Goal: Transaction & Acquisition: Book appointment/travel/reservation

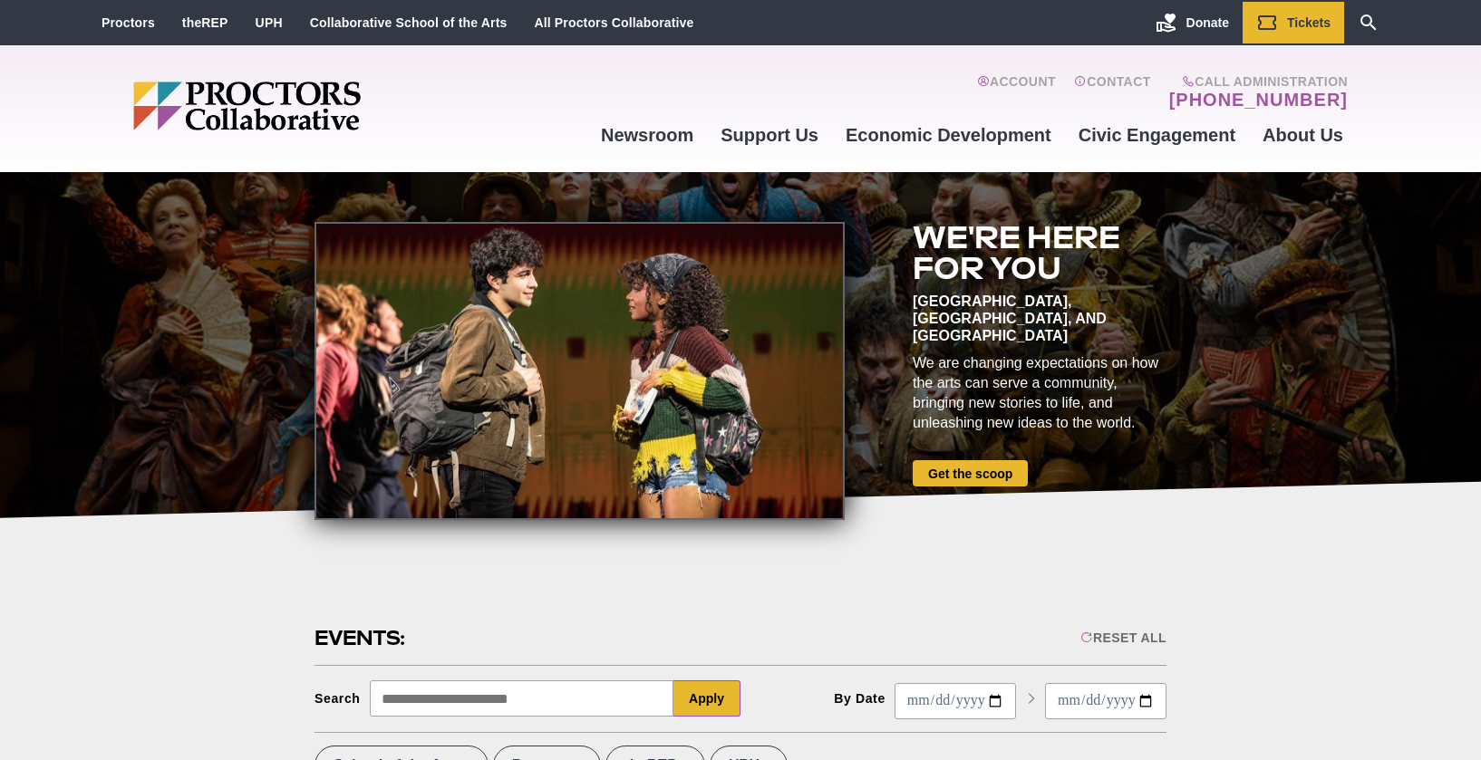
click at [390, 697] on input "Search" at bounding box center [522, 699] width 305 height 36
type input "*"
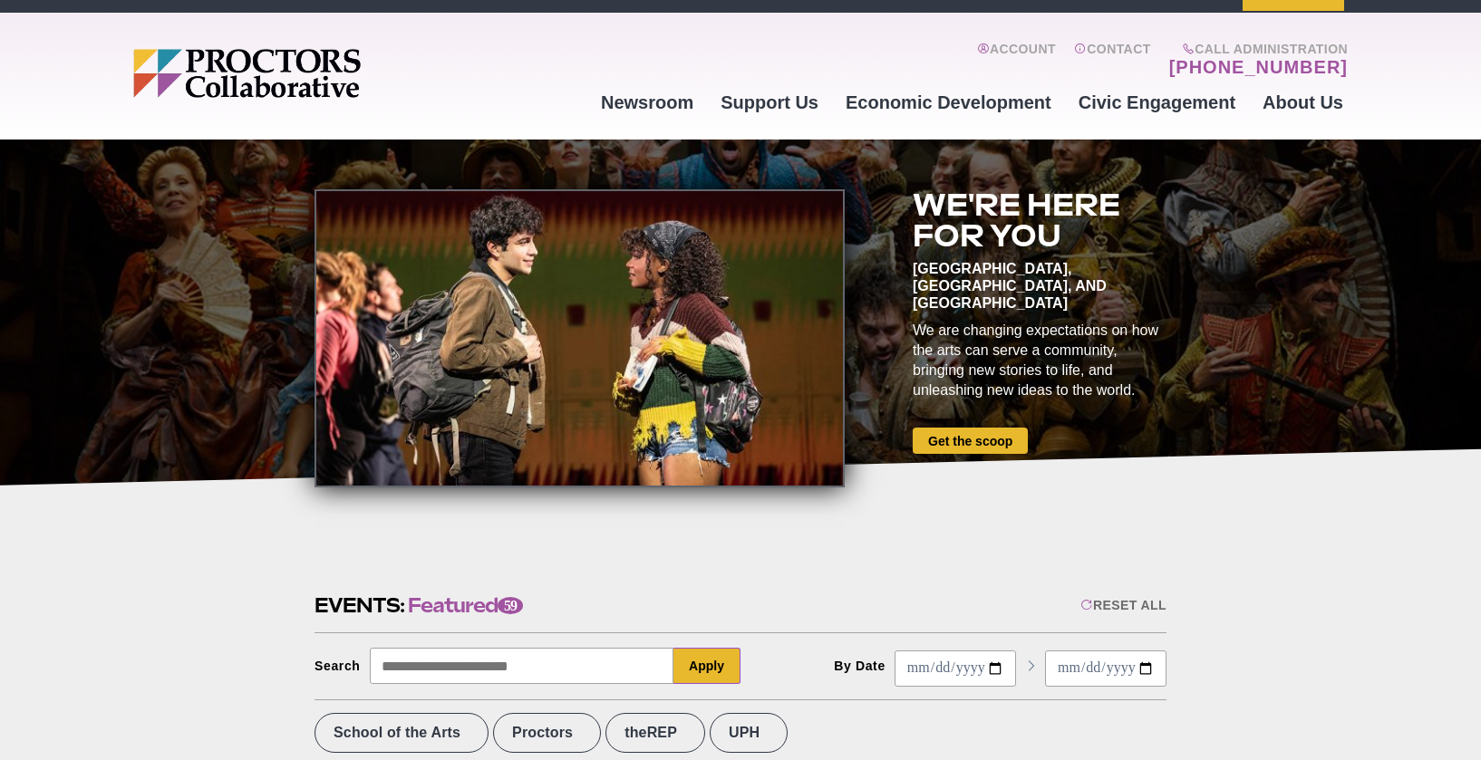
scroll to position [626, 0]
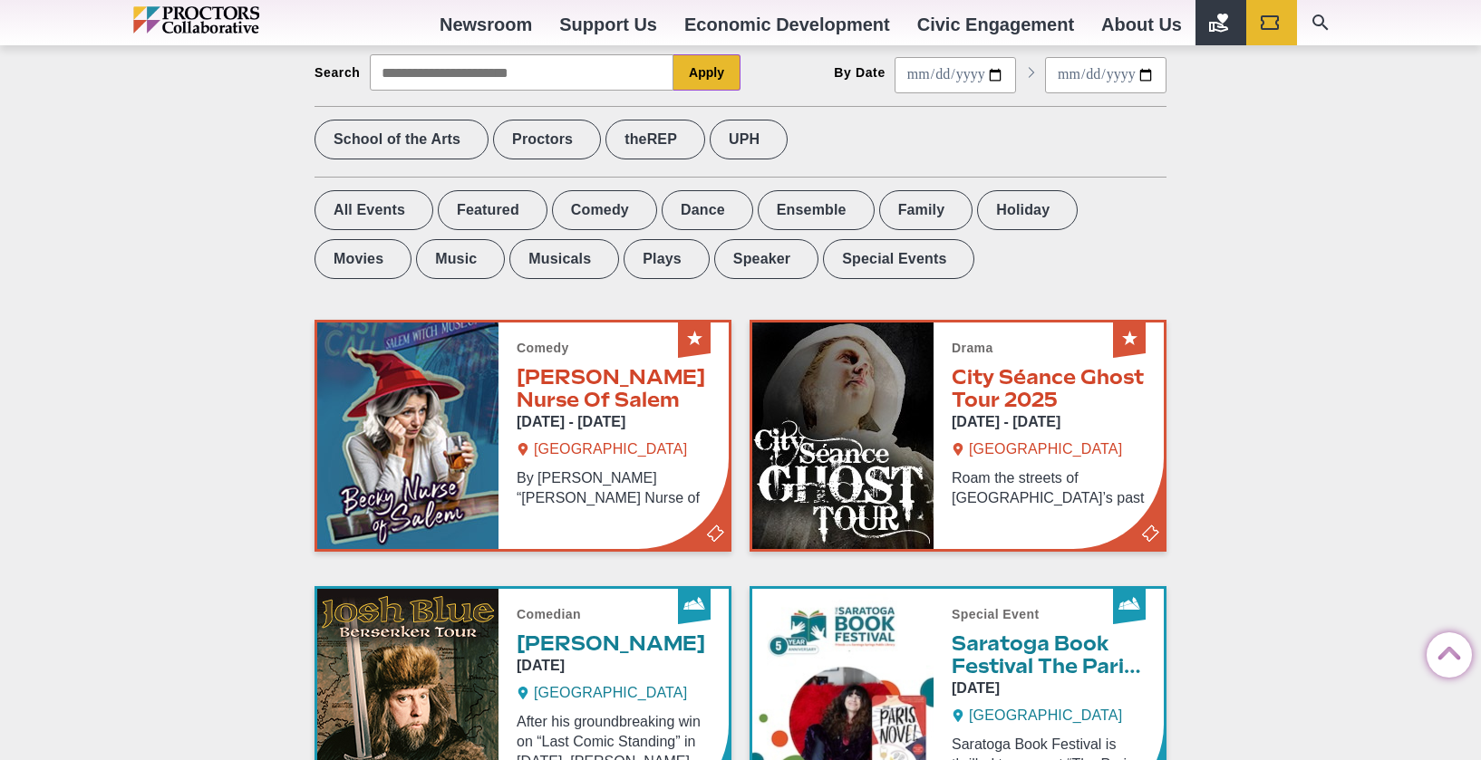
click at [488, 73] on input "Search" at bounding box center [522, 72] width 305 height 36
type input "****"
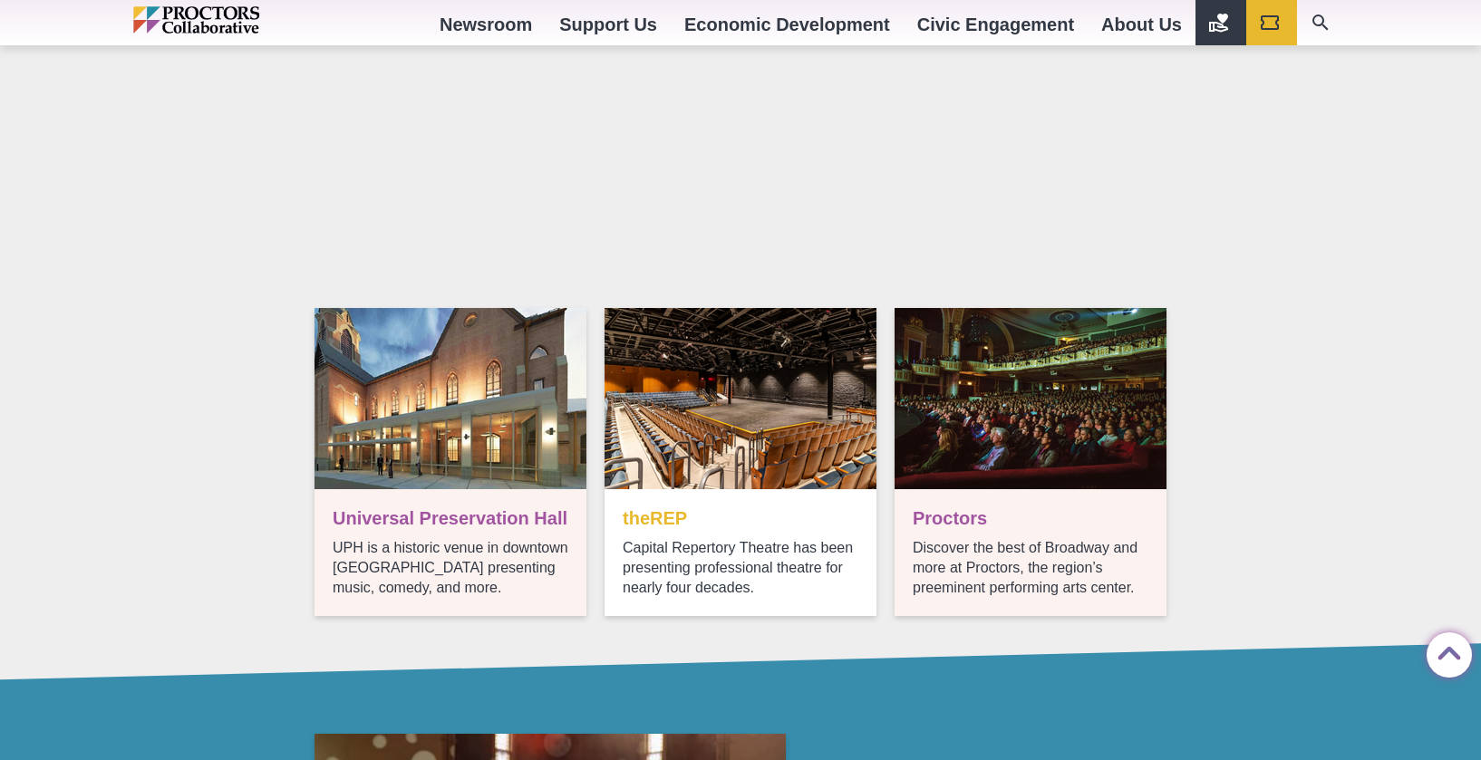
scroll to position [866, 0]
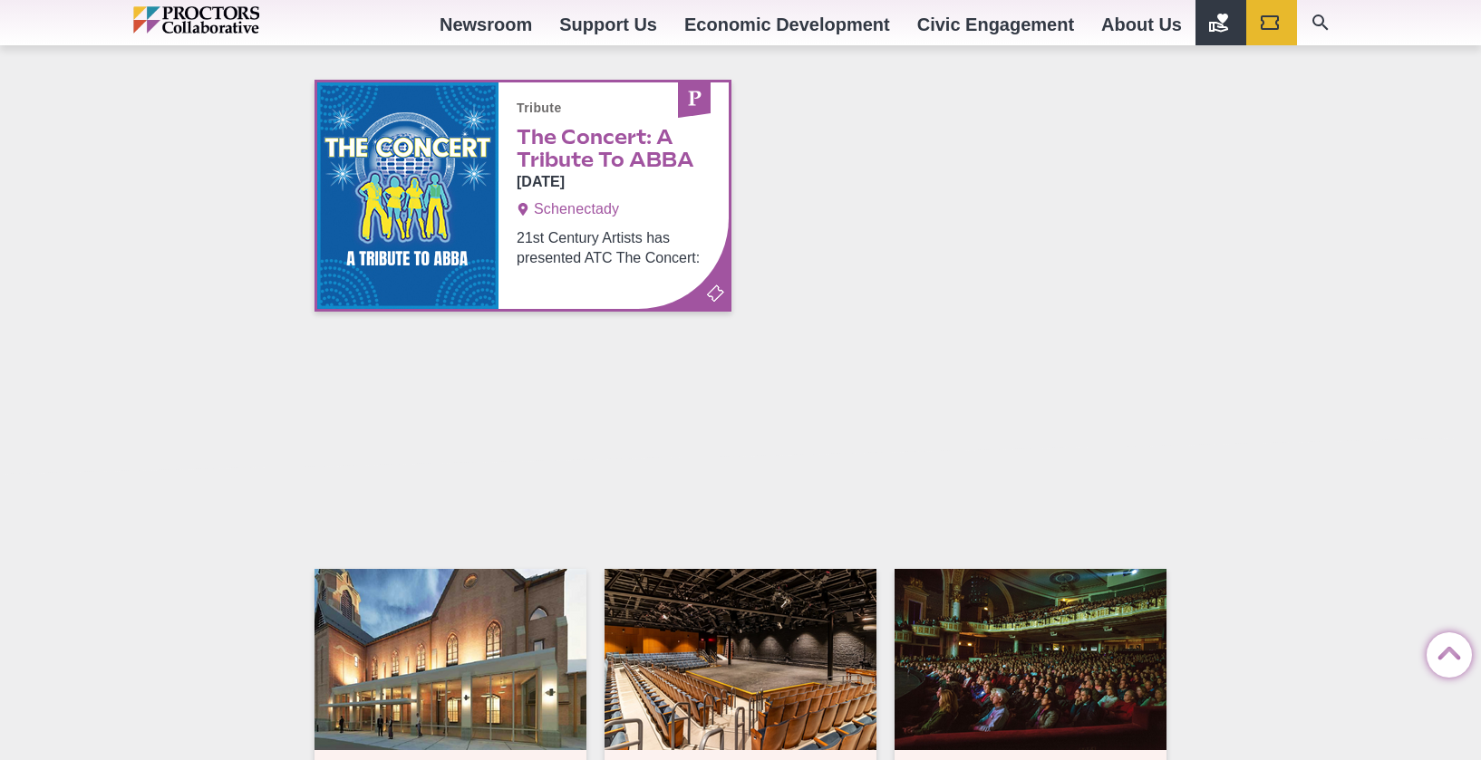
click at [1012, 557] on div "Upcoming UPH shows [GEOGRAPHIC_DATA] UPH is a historic venue in downtown [GEOGR…" at bounding box center [740, 694] width 1481 height 512
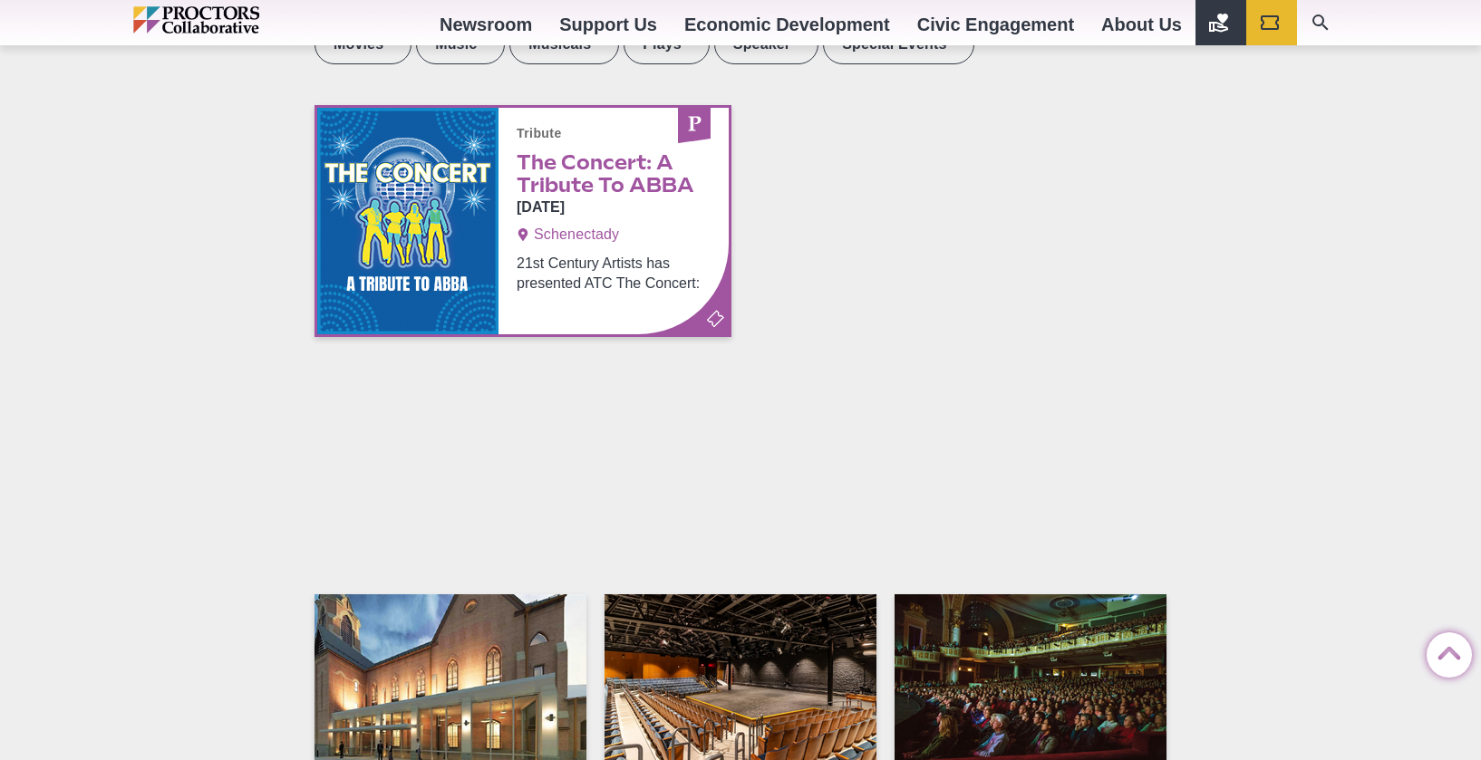
scroll to position [813, 0]
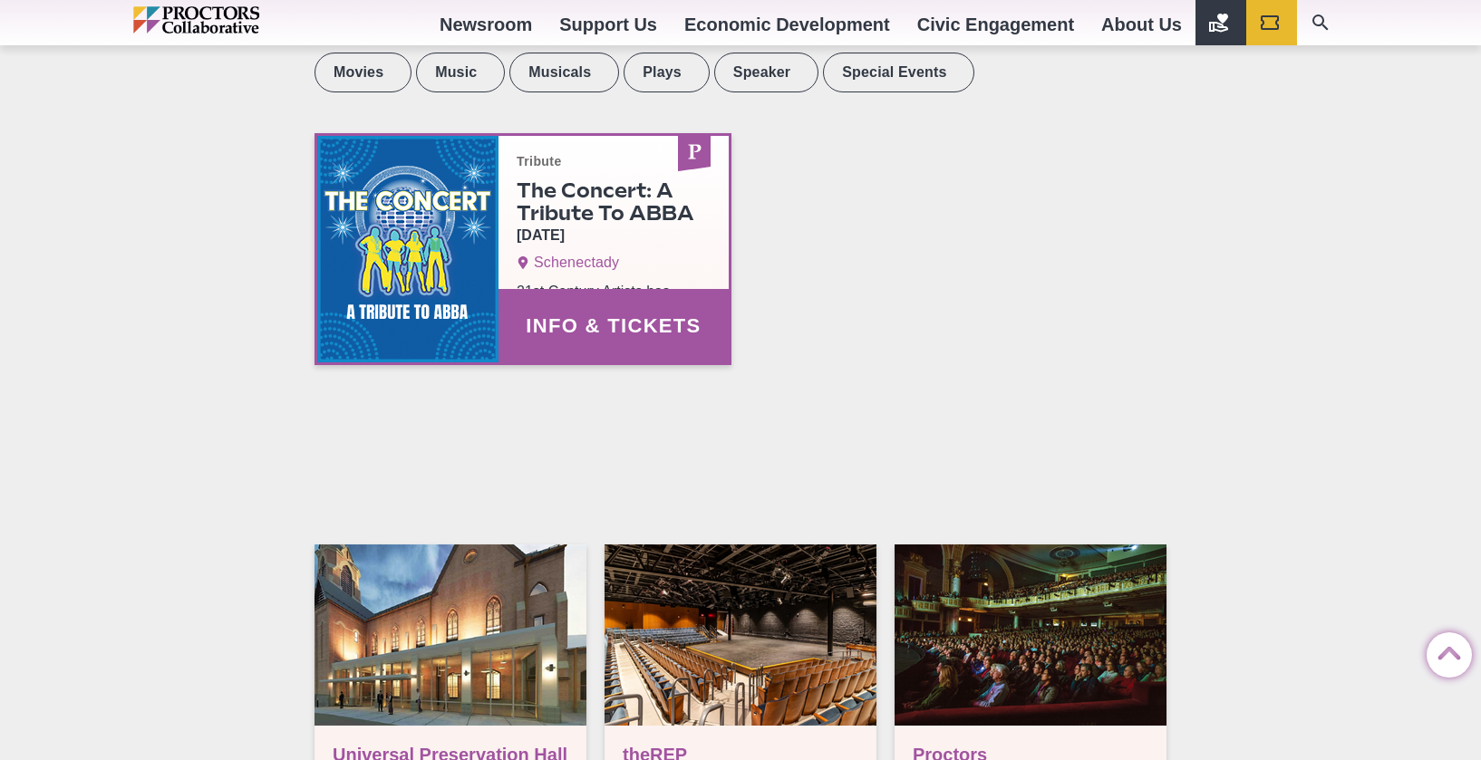
click at [590, 242] on link "Info & Tickets" at bounding box center [522, 249] width 411 height 227
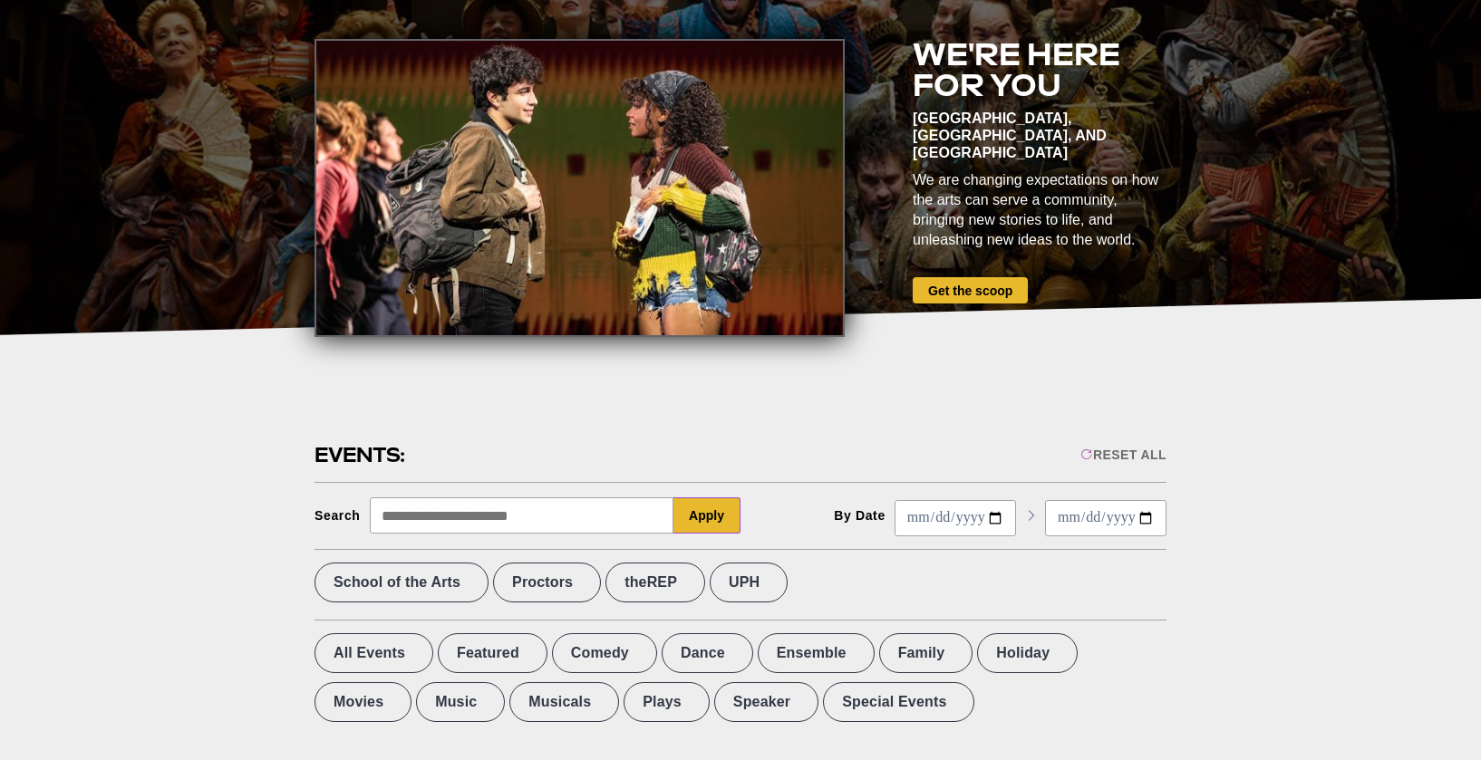
scroll to position [213, 0]
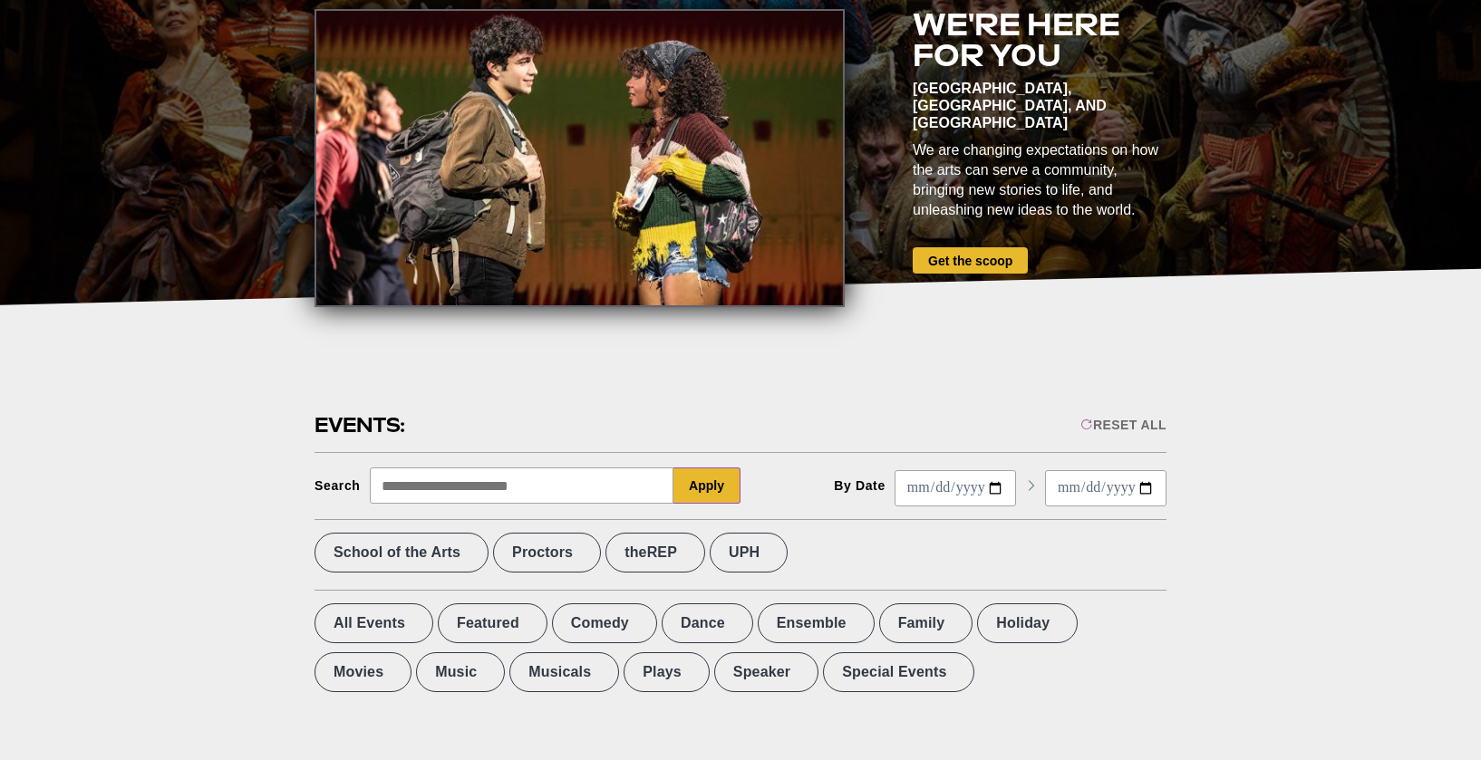
click at [444, 481] on input "Search" at bounding box center [522, 486] width 305 height 36
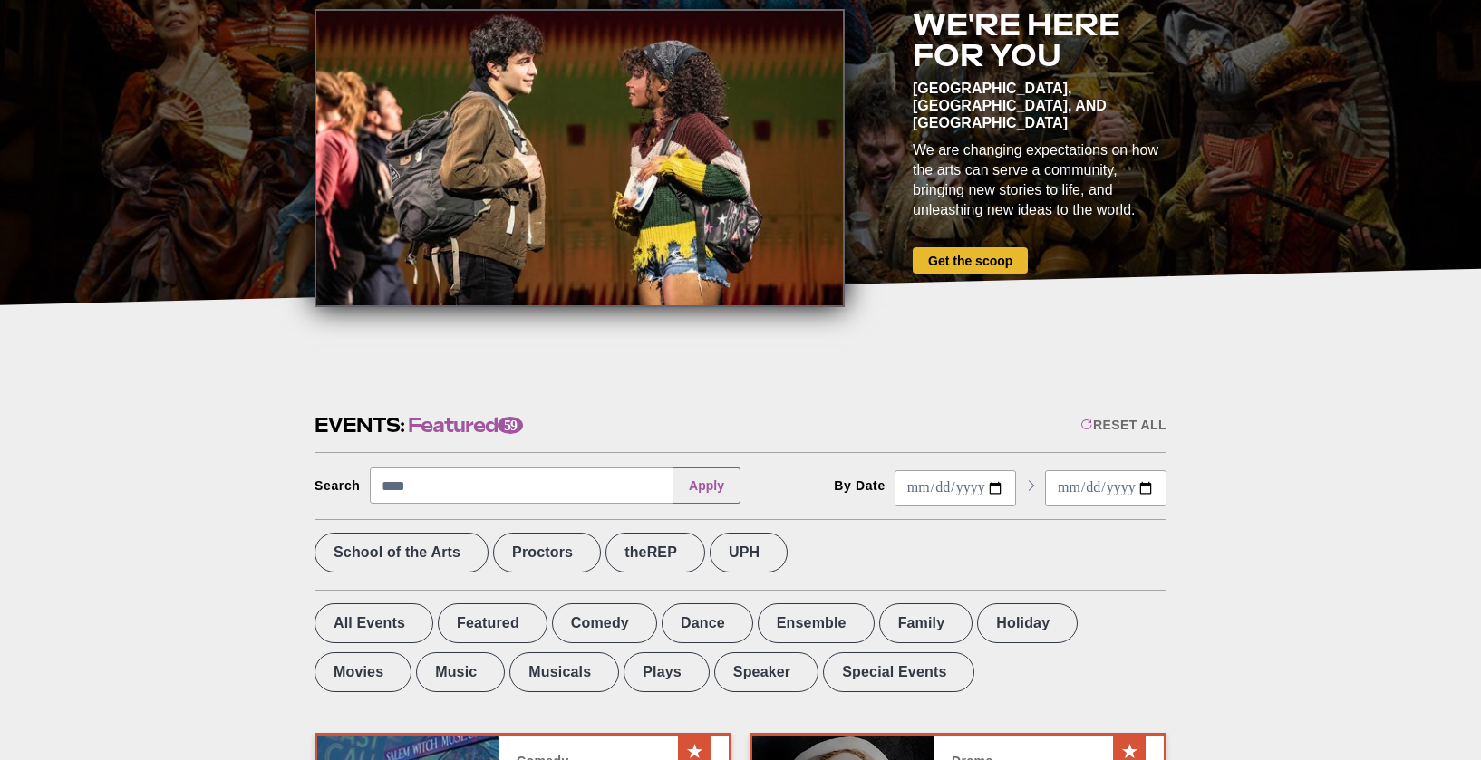
type input "****"
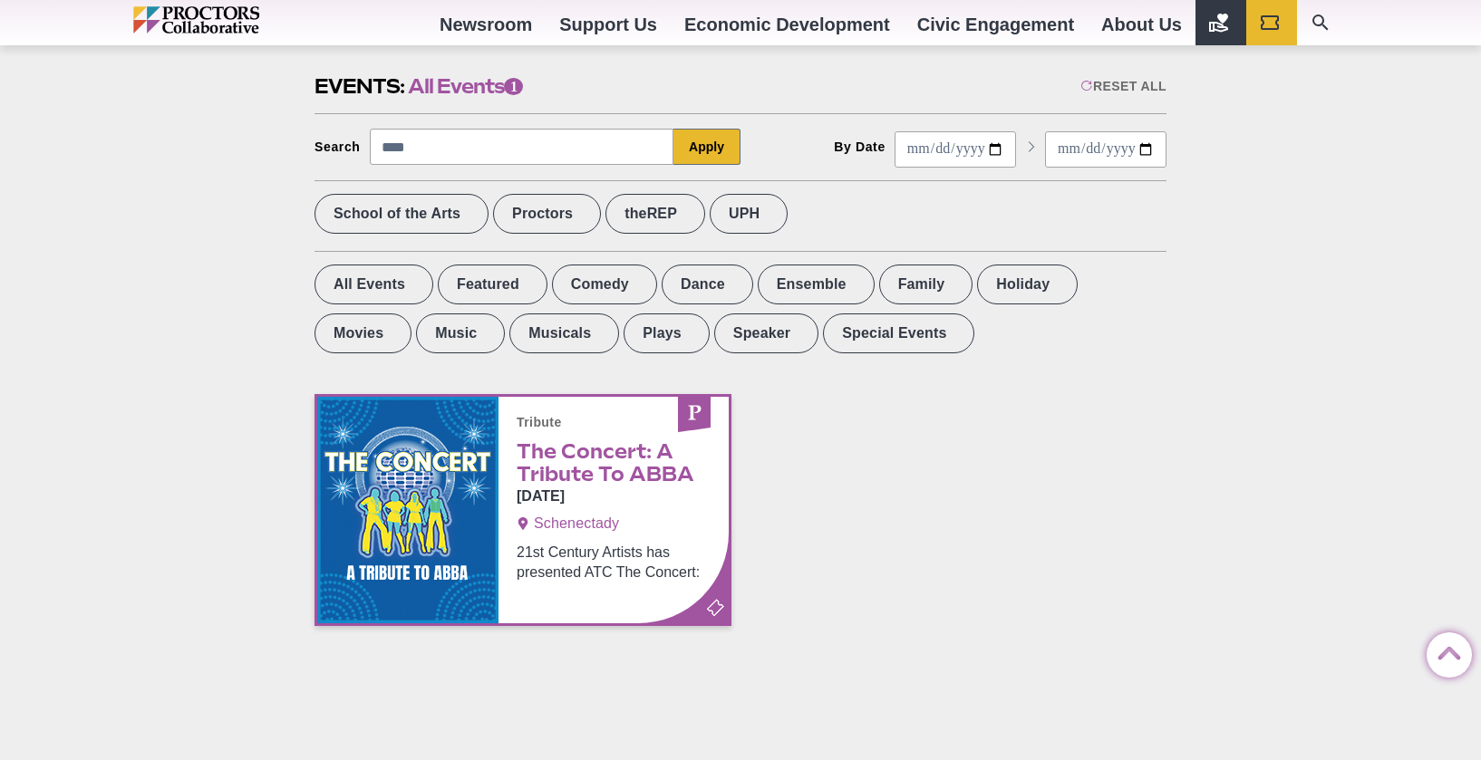
scroll to position [555, 0]
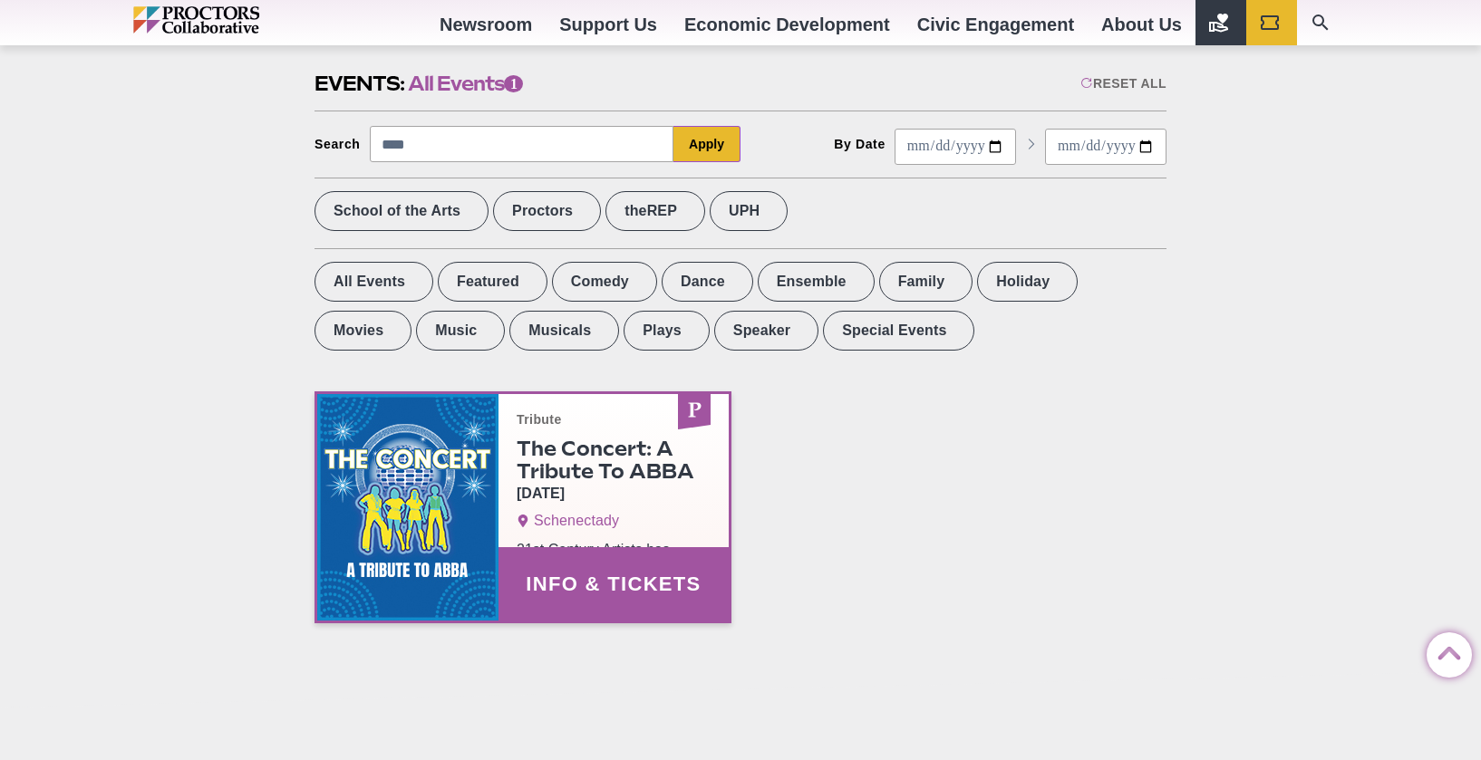
click at [589, 523] on link "Info & Tickets" at bounding box center [522, 507] width 411 height 227
